Goal: Information Seeking & Learning: Learn about a topic

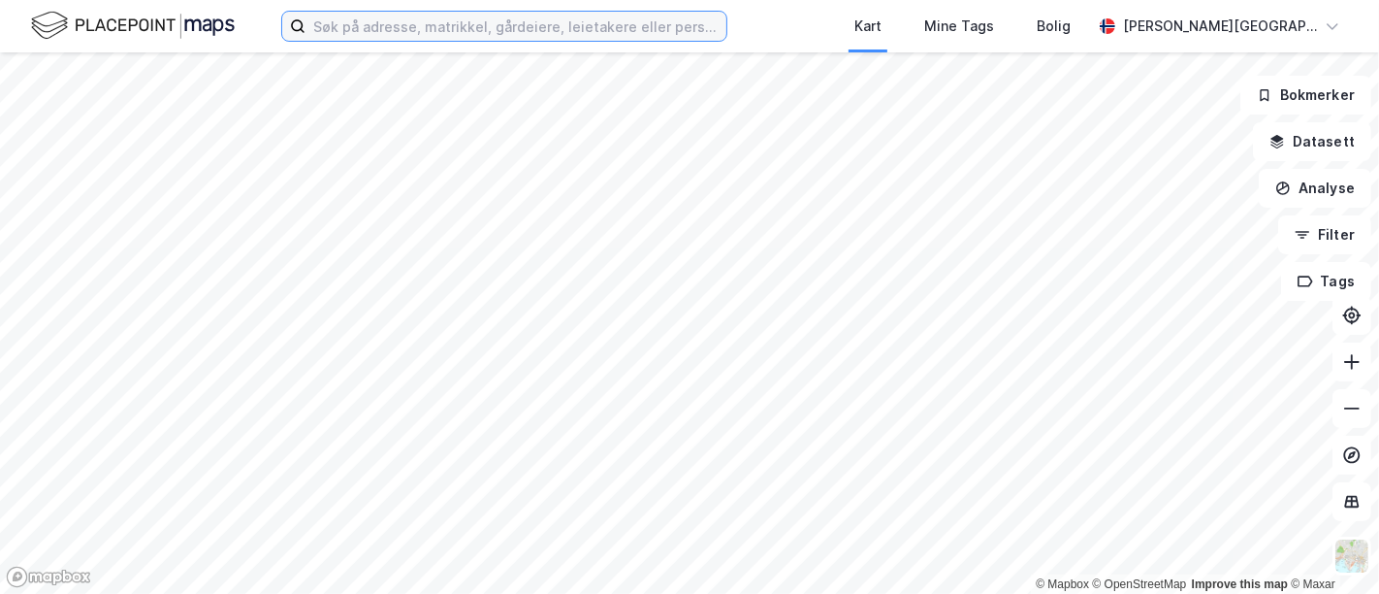
click at [481, 20] on input at bounding box center [515, 26] width 421 height 29
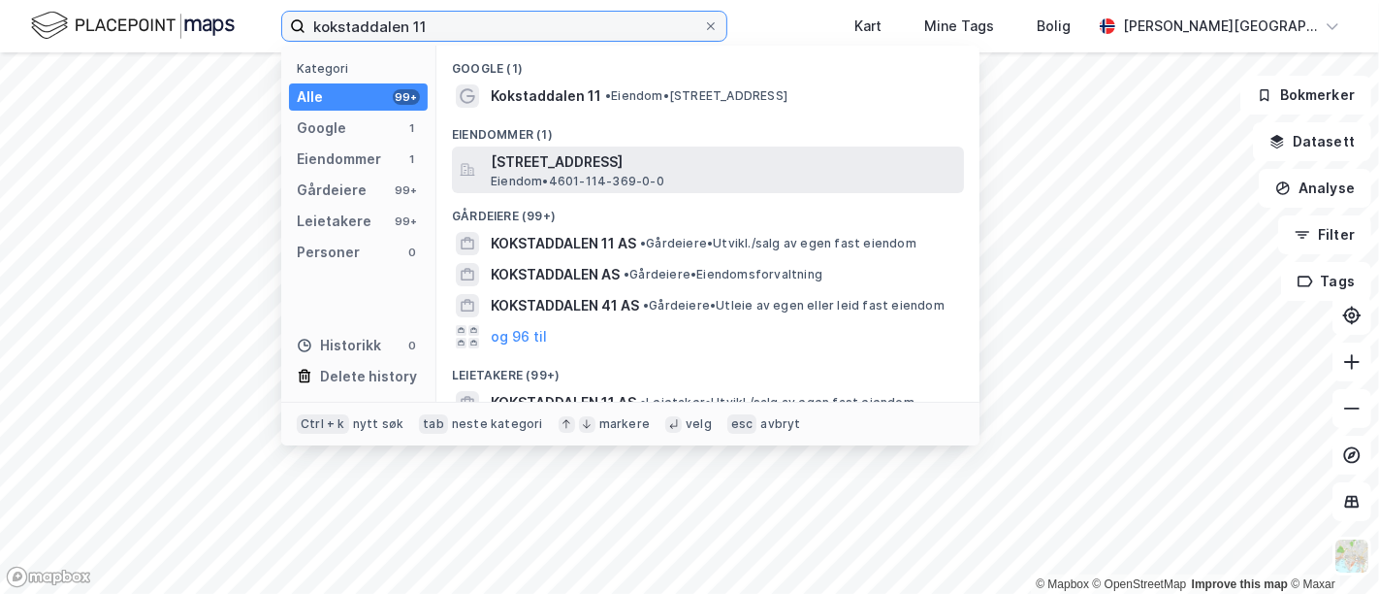
type input "kokstaddalen 11"
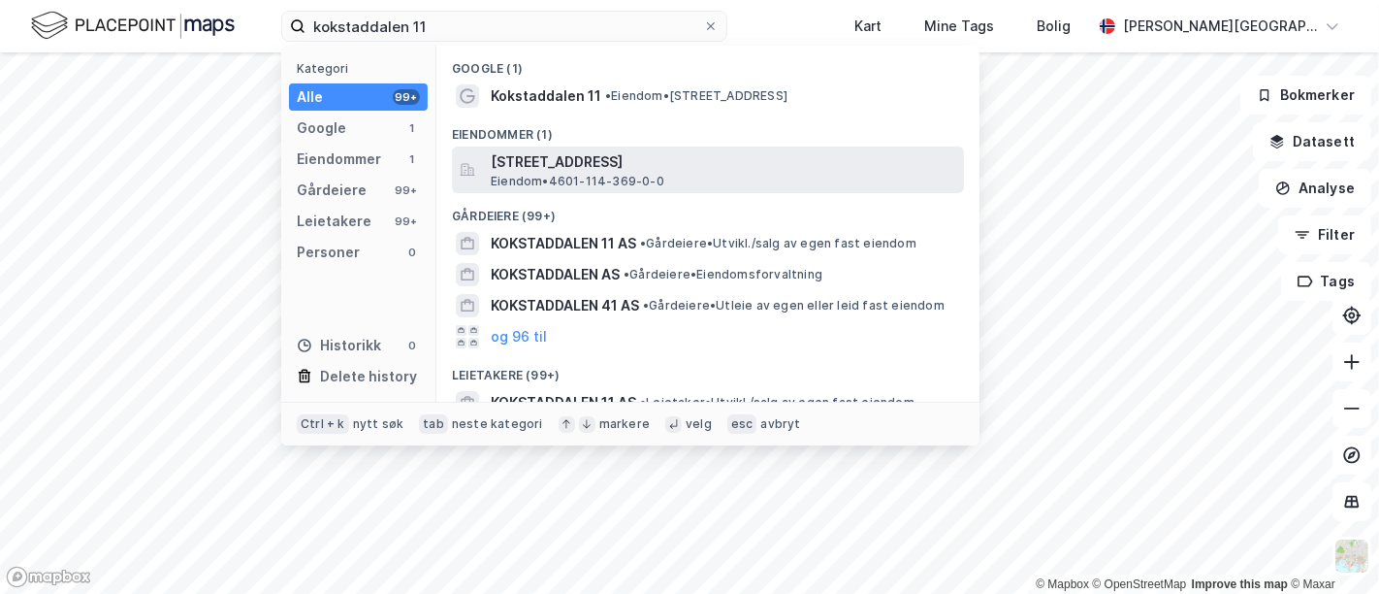
click at [550, 169] on span "[STREET_ADDRESS]" at bounding box center [723, 161] width 465 height 23
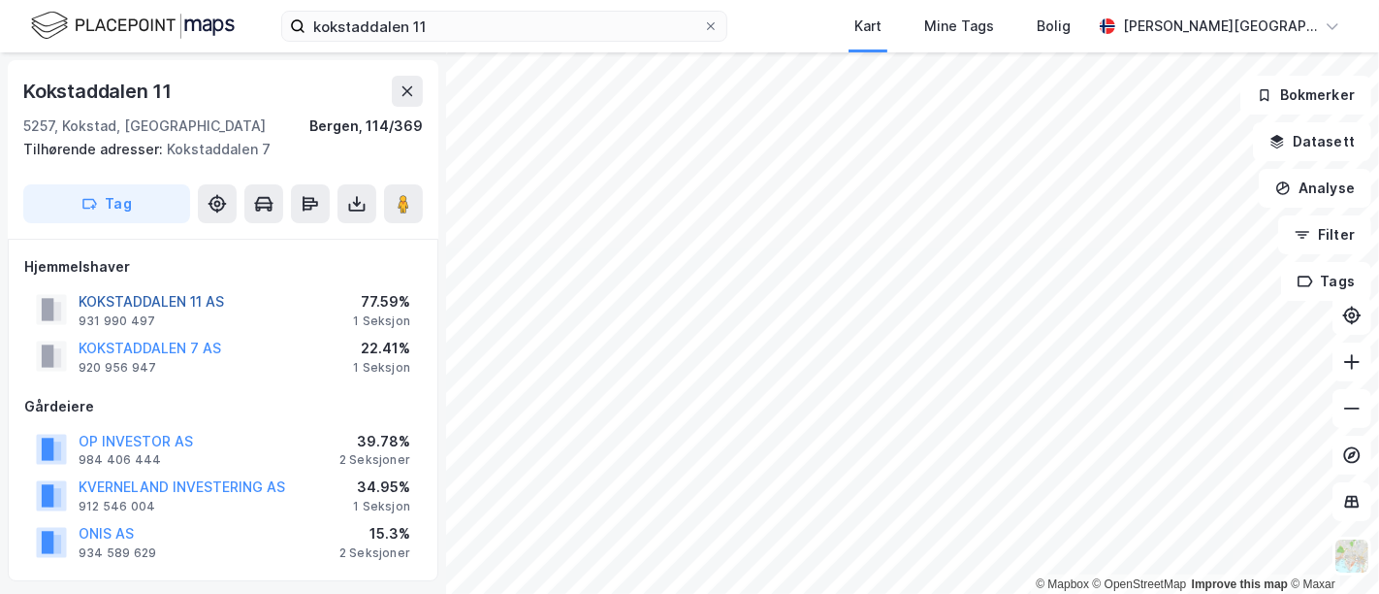
click at [0, 0] on button "KOKSTADDALEN 11 AS" at bounding box center [0, 0] width 0 height 0
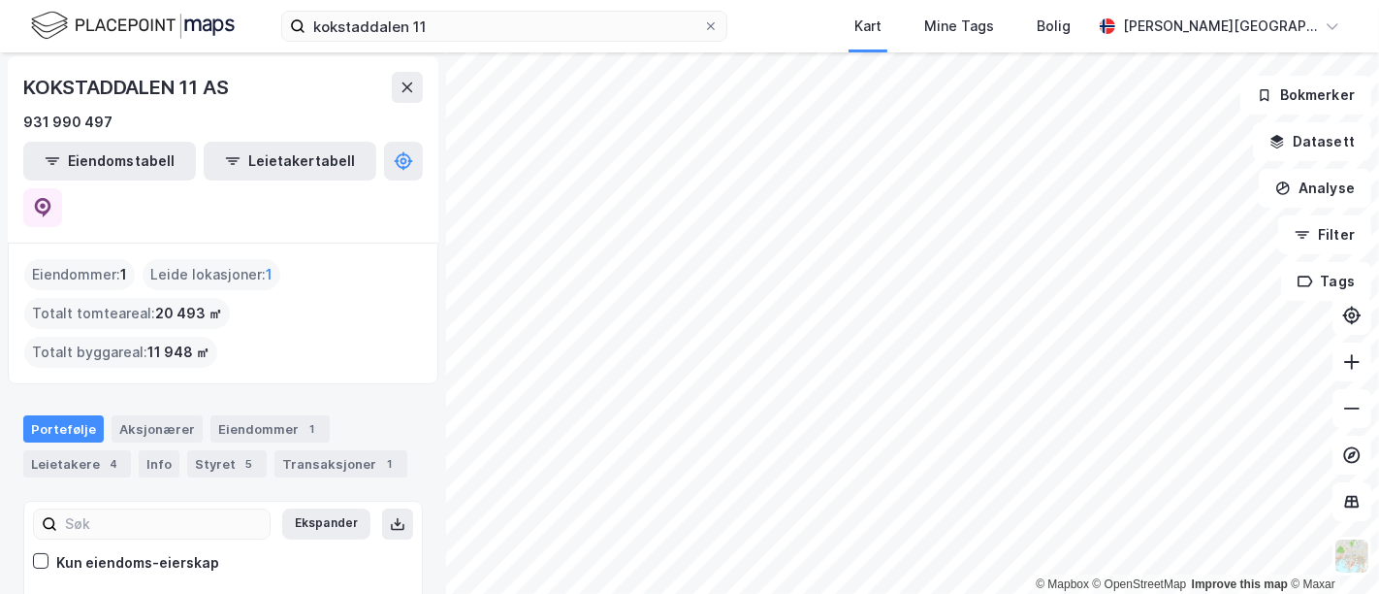
scroll to position [81, 0]
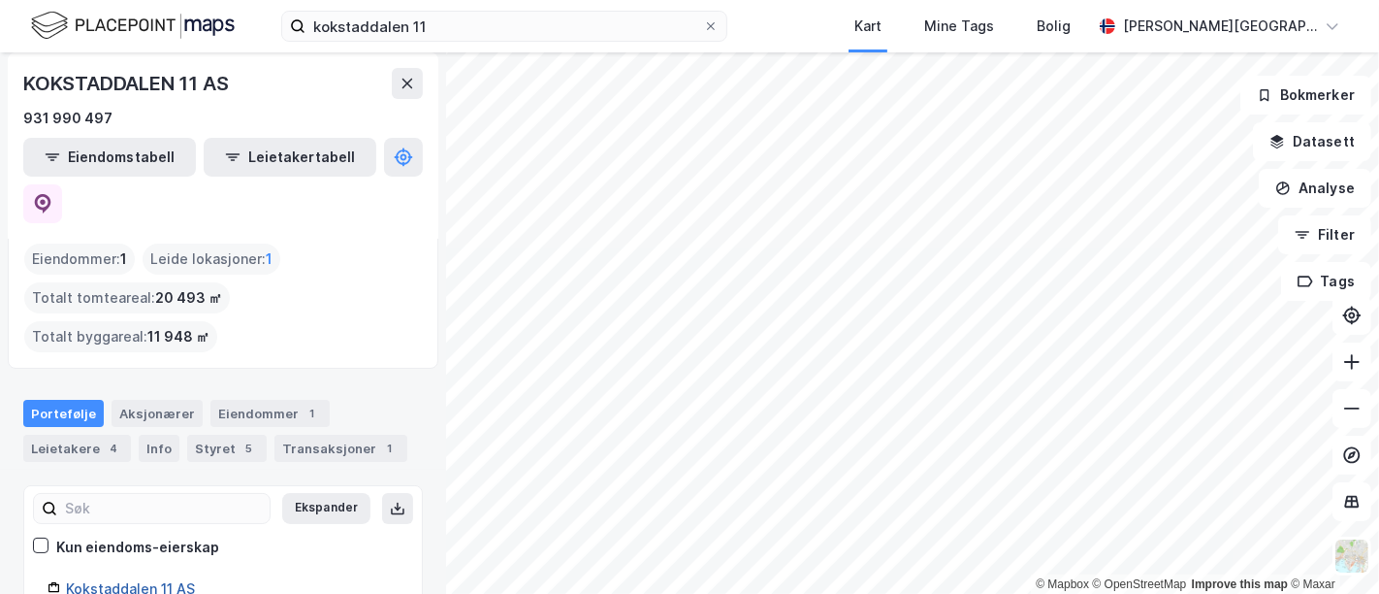
click at [109, 580] on link "Kokstaddalen 11 AS" at bounding box center [130, 588] width 129 height 16
click at [176, 400] on div "Aksjonærer" at bounding box center [157, 413] width 91 height 27
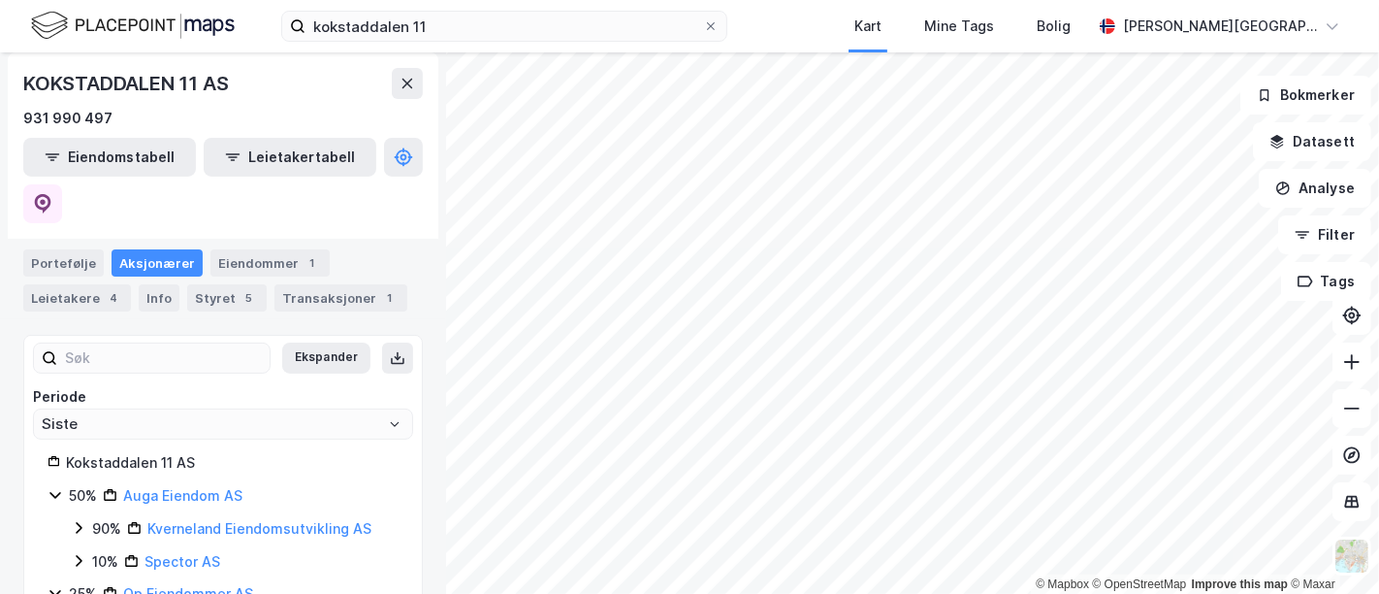
scroll to position [261, 0]
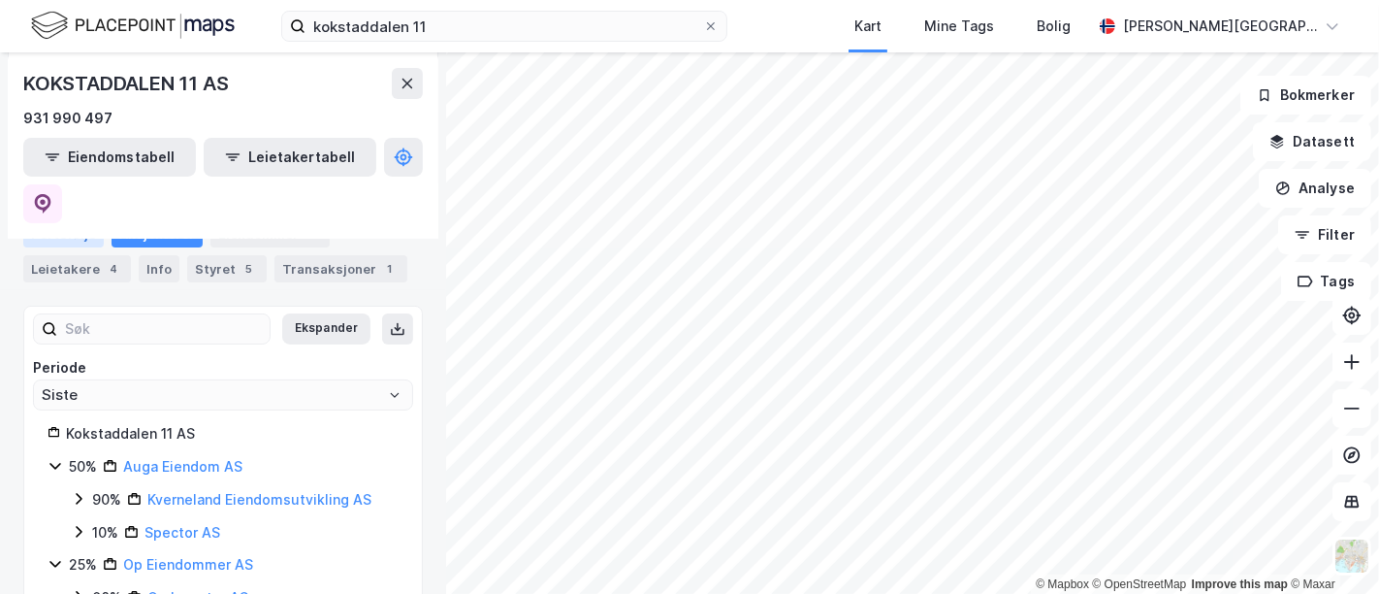
click at [66, 220] on div "Portefølje" at bounding box center [63, 233] width 80 height 27
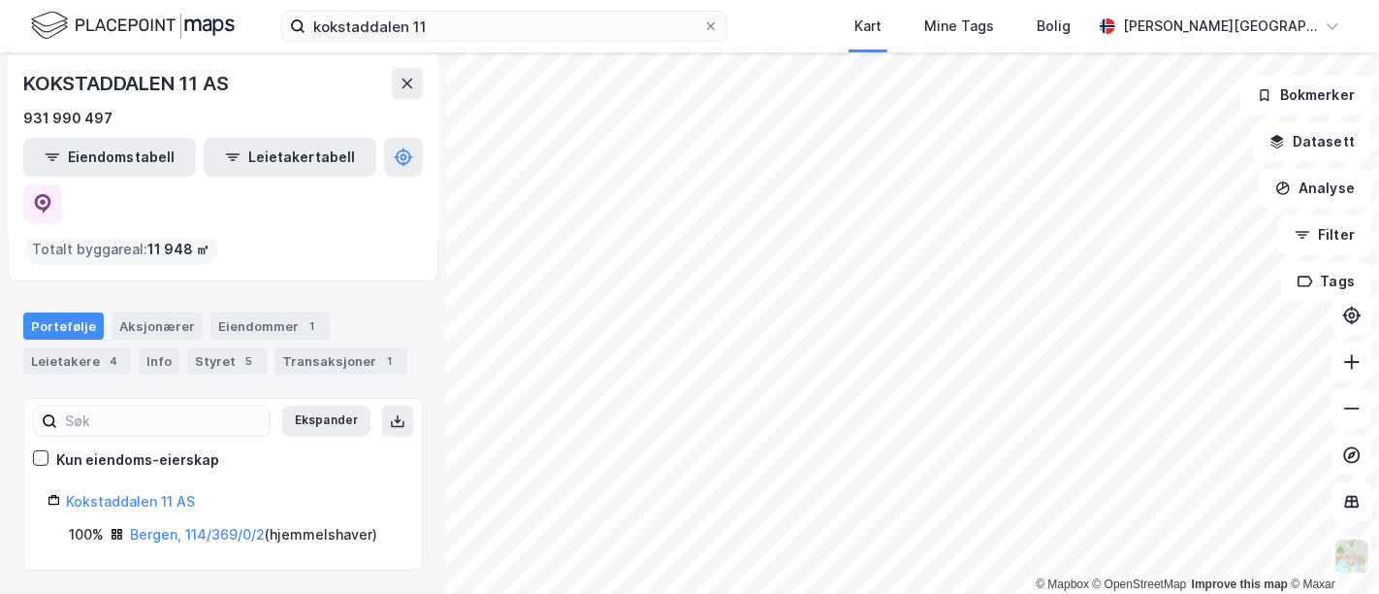
scroll to position [81, 0]
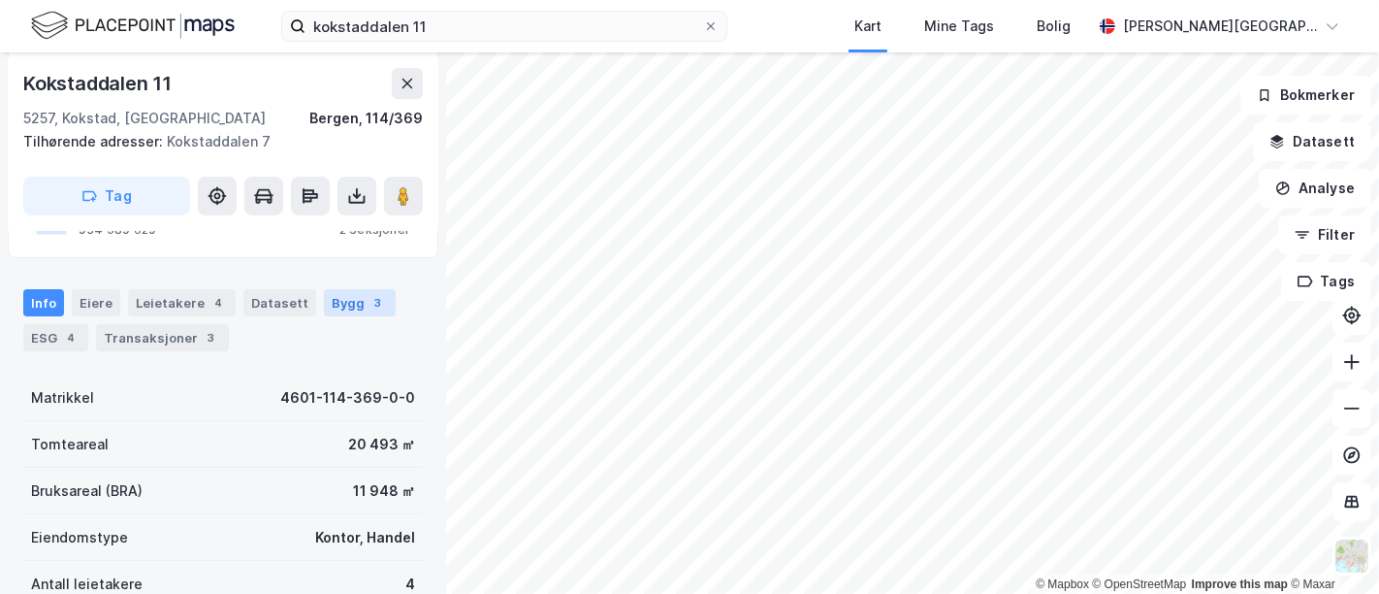
click at [344, 313] on div "Bygg 3" at bounding box center [360, 302] width 72 height 27
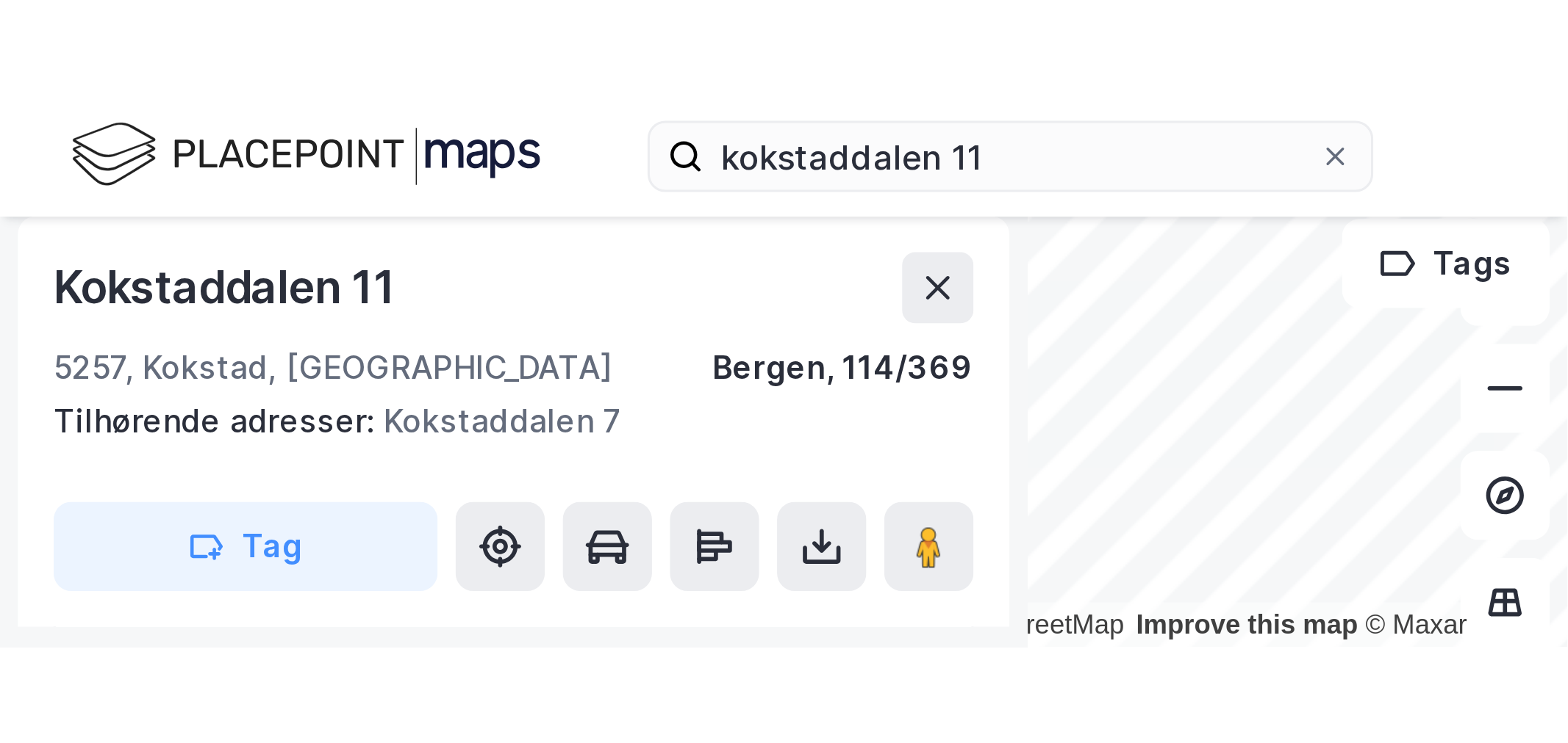
scroll to position [278, 0]
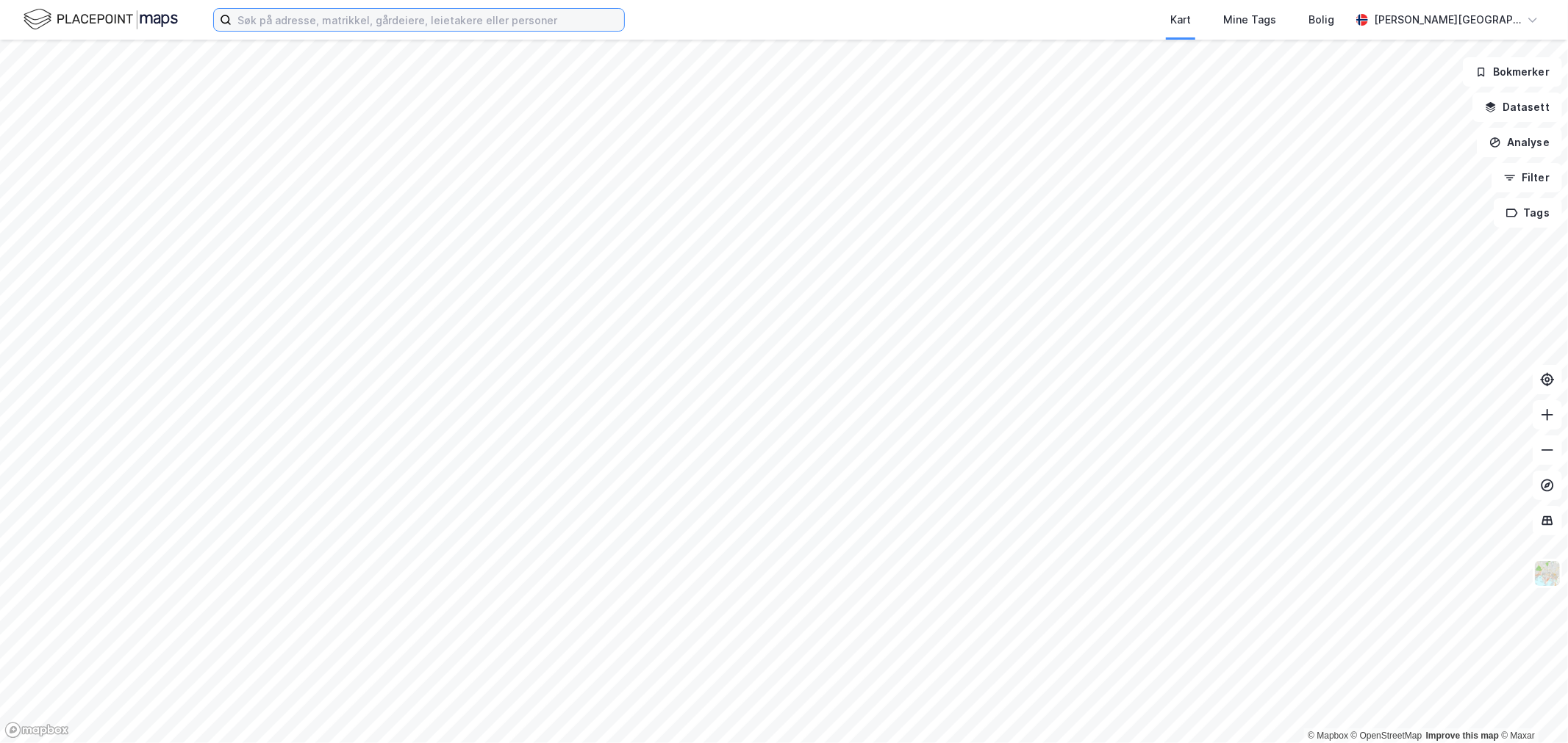
click at [327, 20] on input at bounding box center [427, 20] width 393 height 22
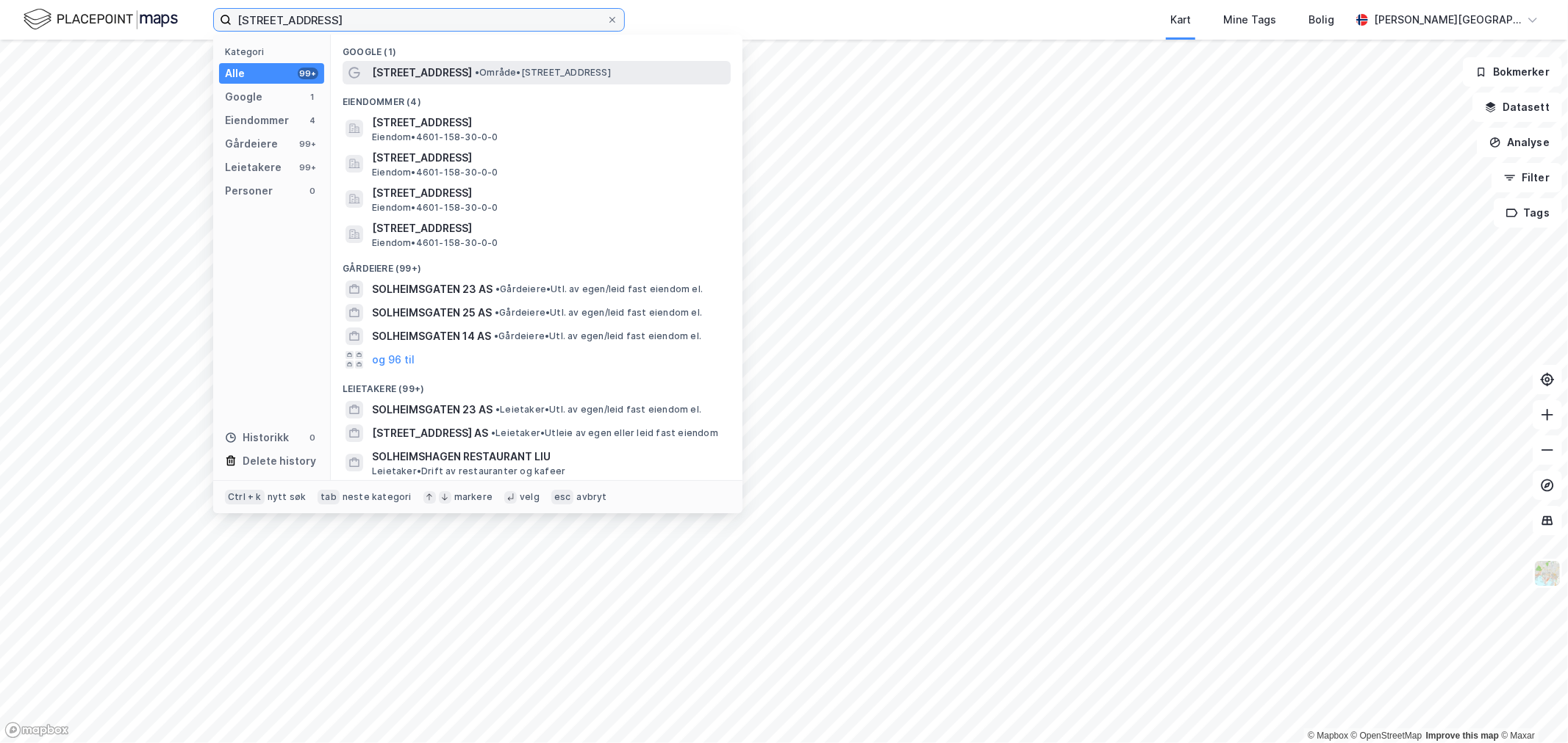
type input "solheimsgaten 23"
click at [420, 69] on span "Solheimsgaten 23" at bounding box center [422, 72] width 100 height 17
click at [371, 23] on input "solheimsgaten 23" at bounding box center [418, 20] width 375 height 22
click at [453, 72] on span "Solheimsgaten 23" at bounding box center [422, 72] width 100 height 17
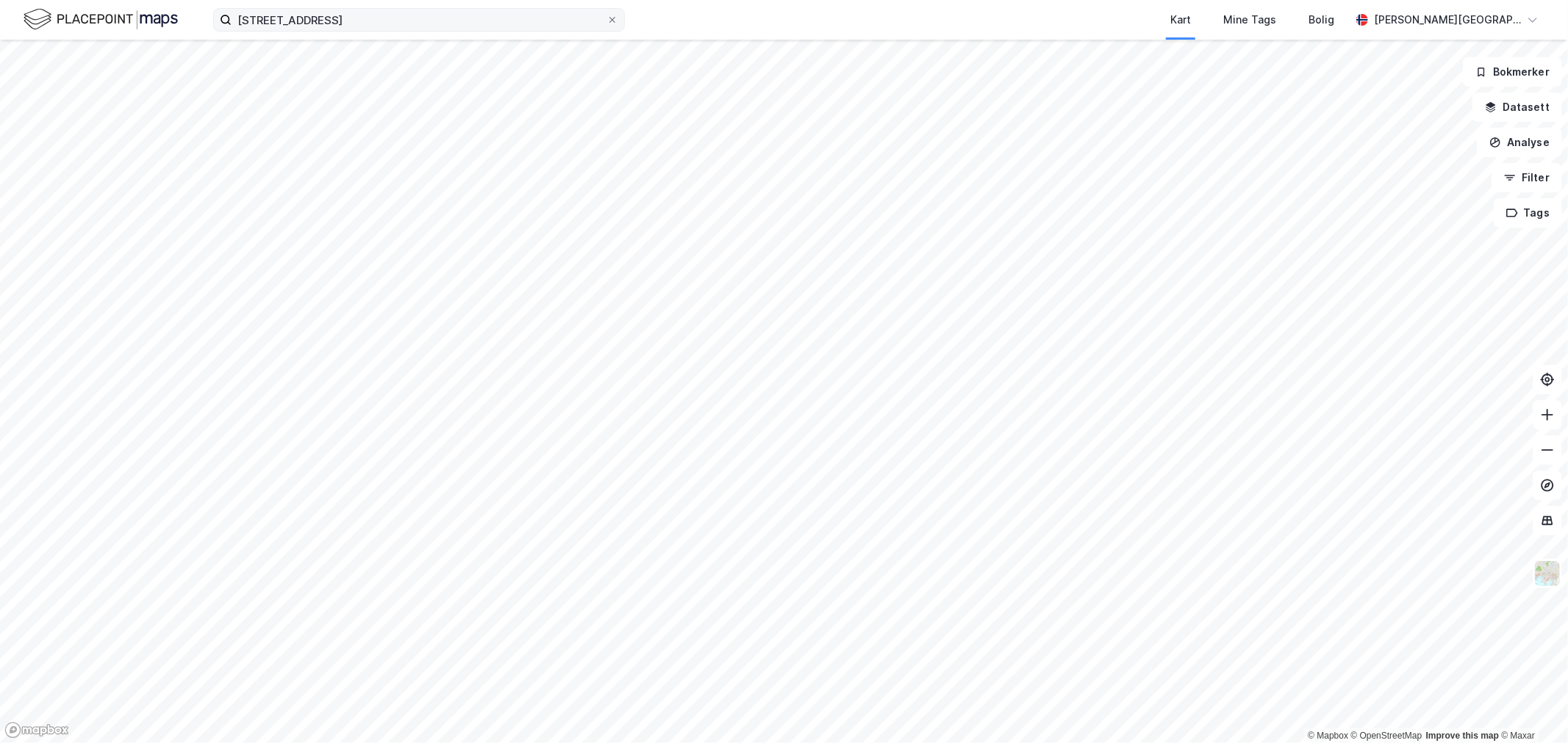
click at [453, 31] on label "solheimsgaten 23" at bounding box center [418, 20] width 412 height 23
click at [453, 31] on input "solheimsgaten 23" at bounding box center [418, 20] width 375 height 22
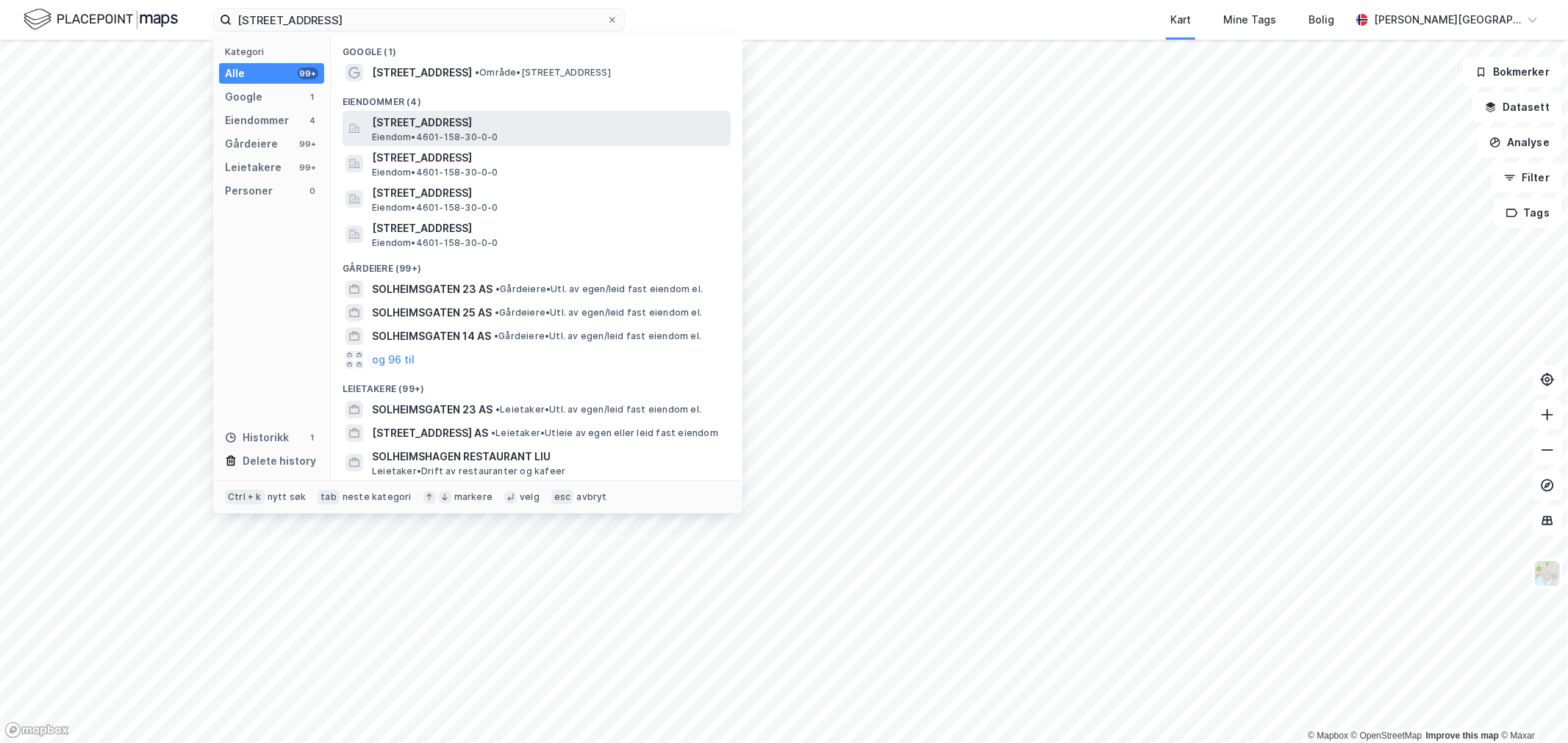
click at [484, 127] on span "Solheimsgaten 23A, 5054, BERGEN, BERGEN" at bounding box center [548, 122] width 352 height 17
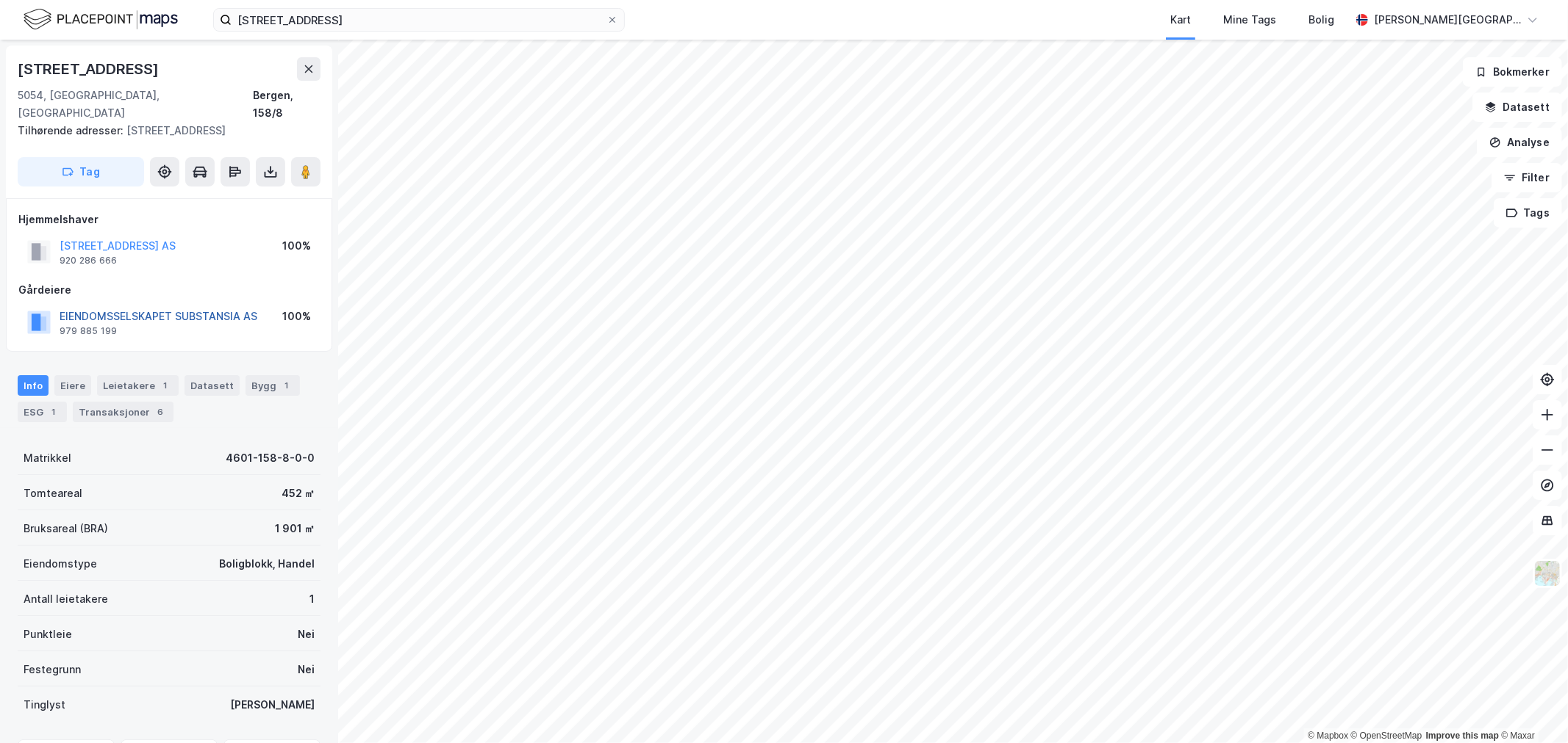
click at [0, 0] on button "EIENDOMSSELSKAPET SUBSTANSIA AS" at bounding box center [0, 0] width 0 height 0
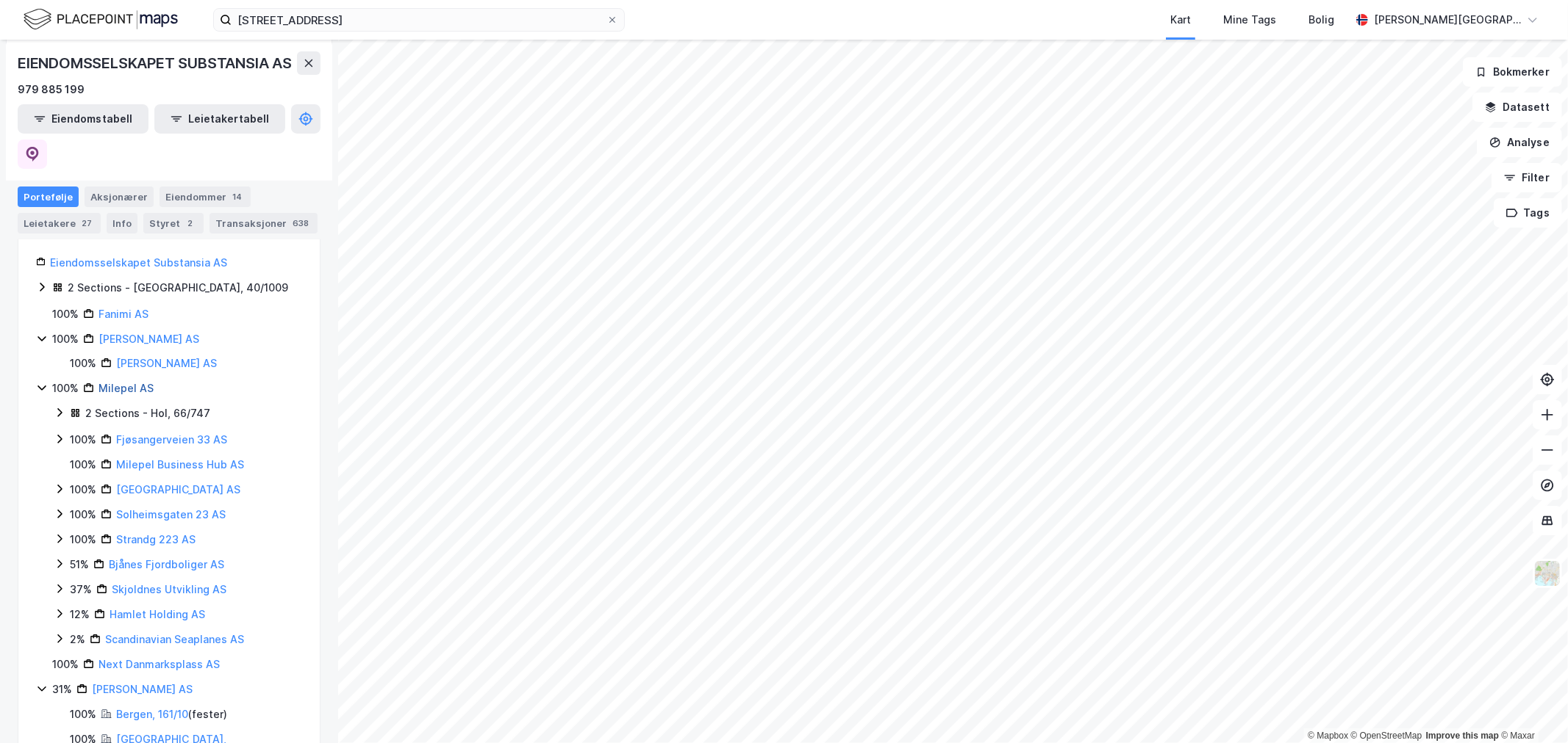
scroll to position [295, 0]
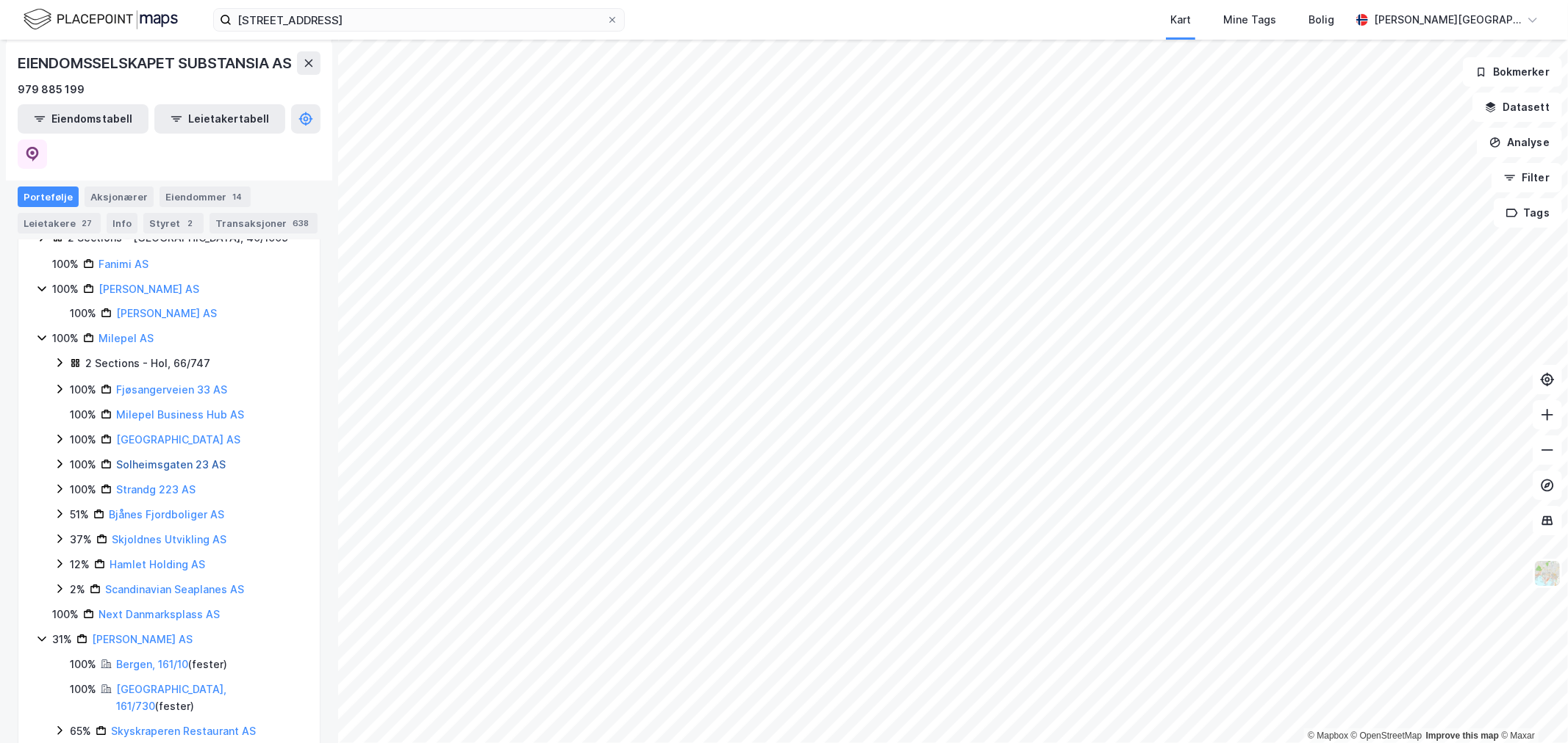
click at [145, 458] on link "Solheimsgaten 23 AS" at bounding box center [171, 464] width 109 height 12
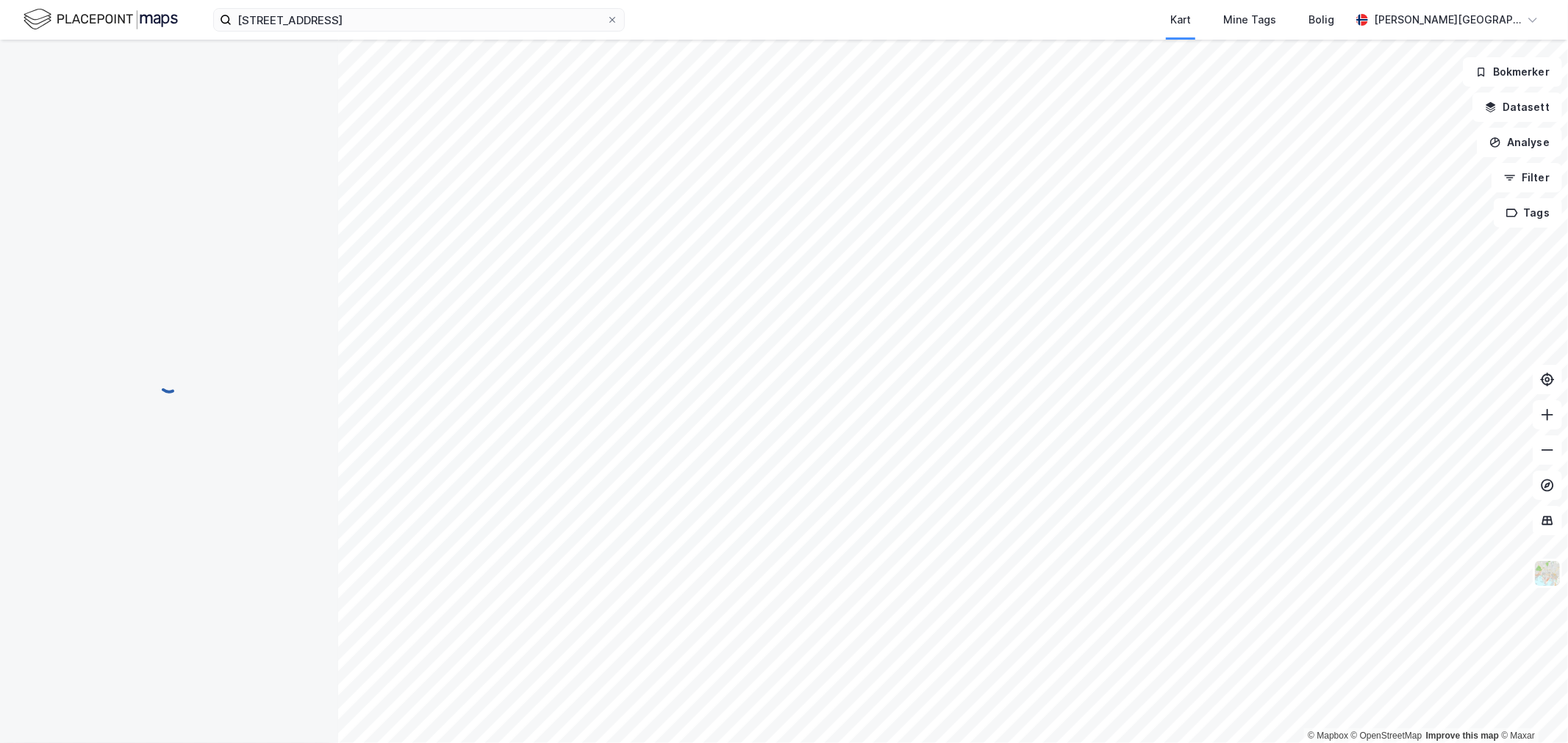
scroll to position [0, 0]
